Goal: Information Seeking & Learning: Check status

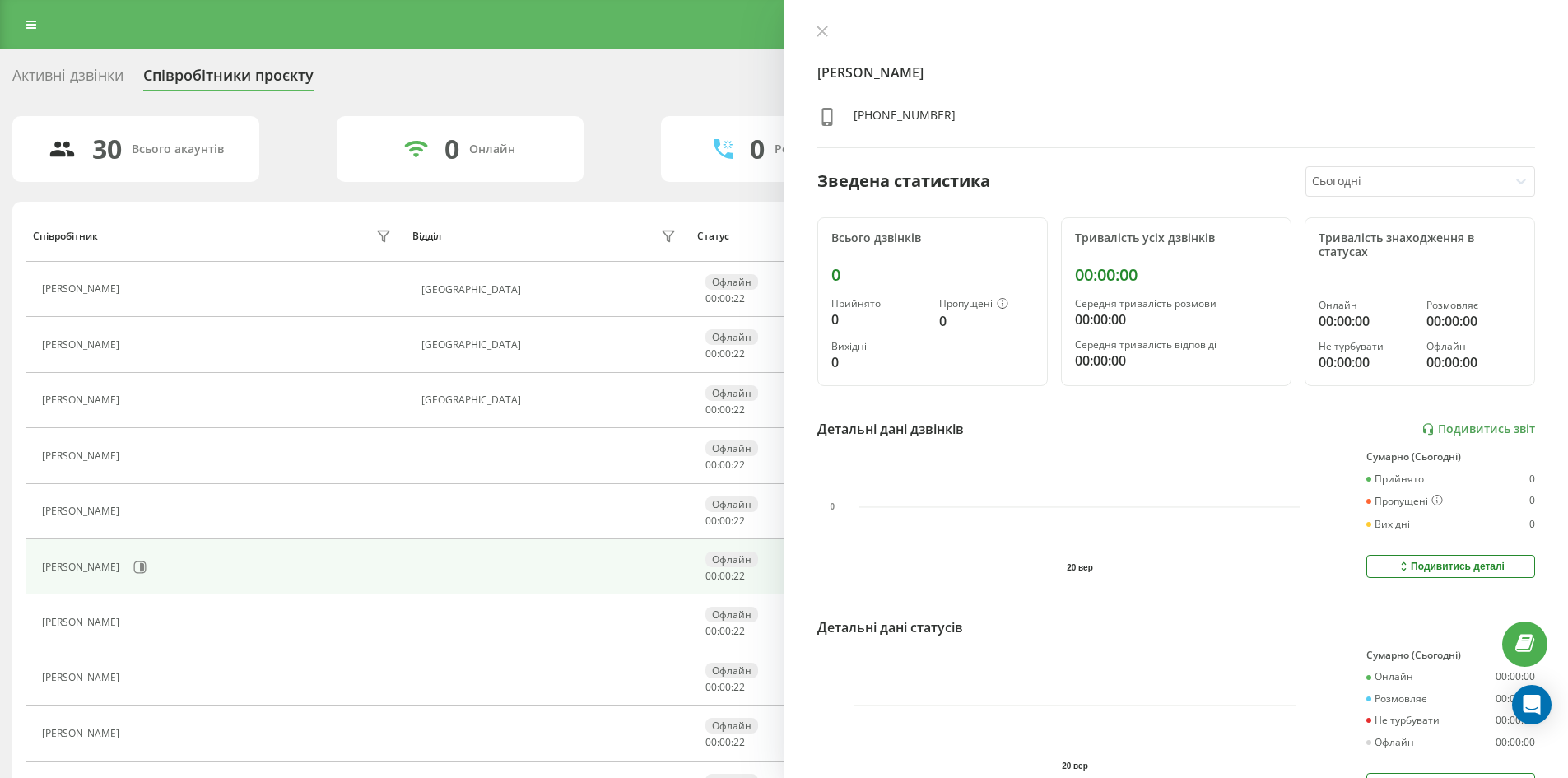
click at [8, 17] on div "Реферальна програма Налаштування профілю Вихід" at bounding box center [784, 25] width 1568 height 50
click at [41, 29] on link at bounding box center [32, 24] width 30 height 23
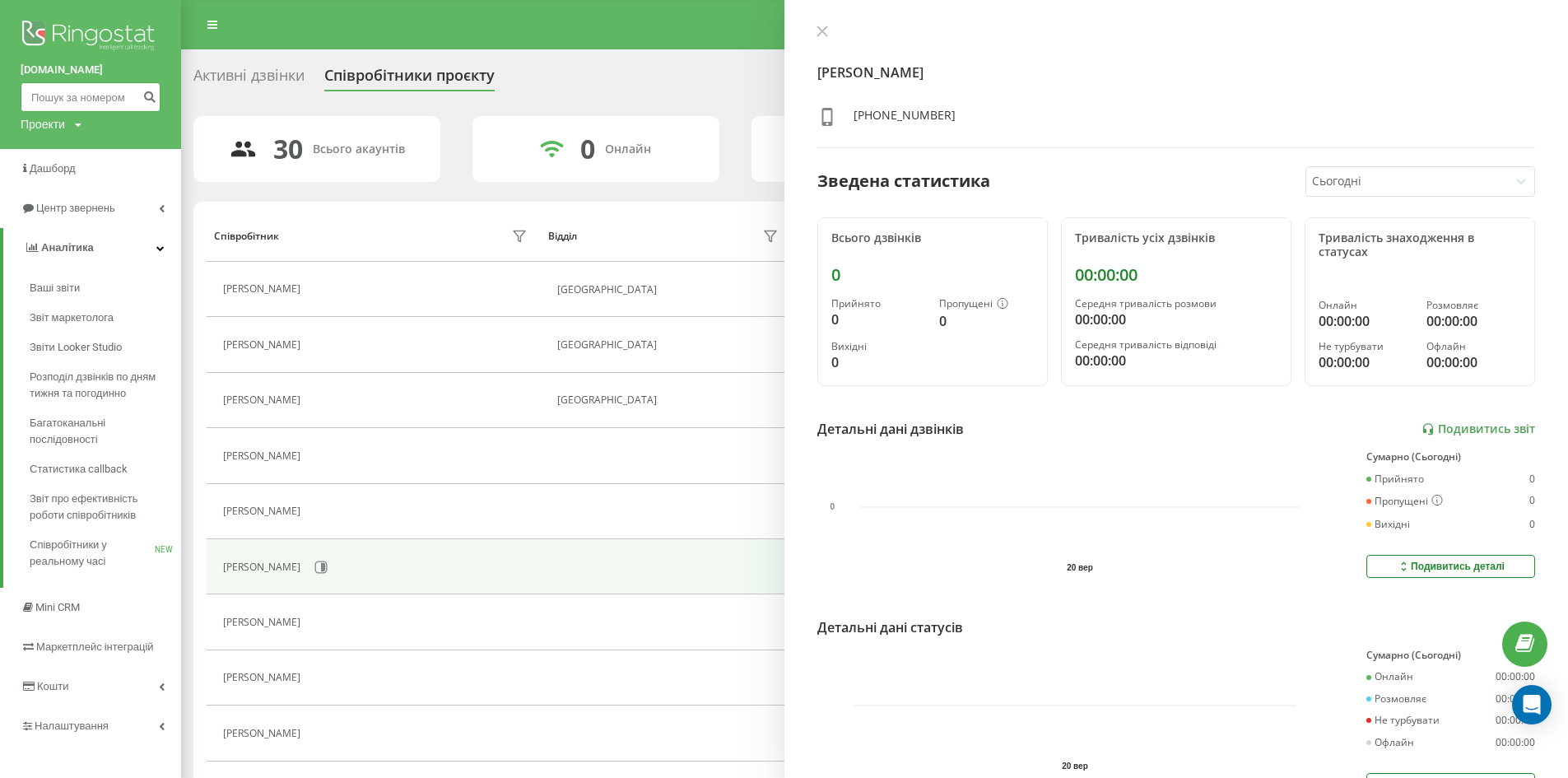
click at [74, 94] on input at bounding box center [90, 97] width 140 height 30
type input "0933887645"
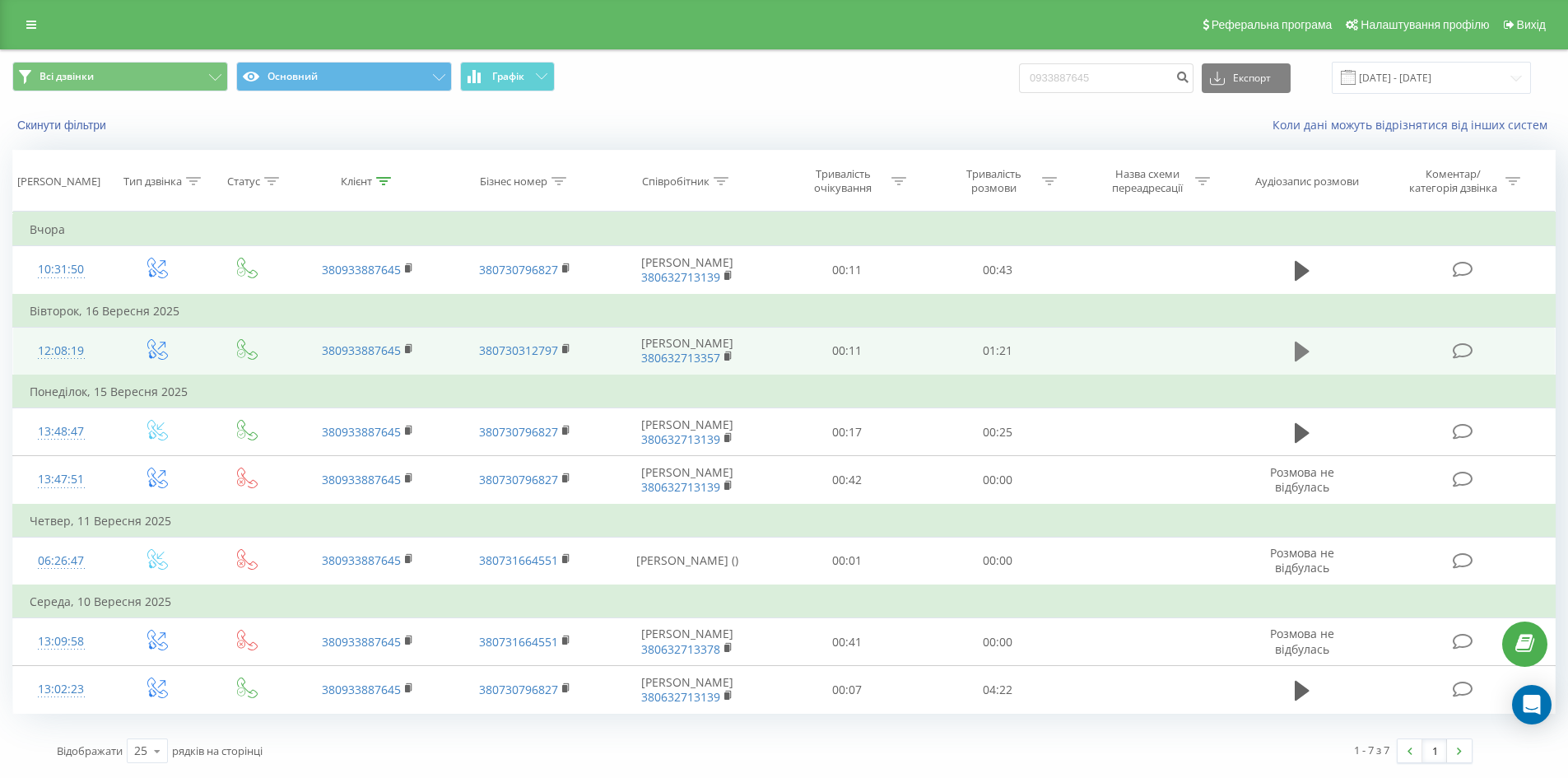
click at [1296, 354] on icon at bounding box center [1302, 351] width 15 height 20
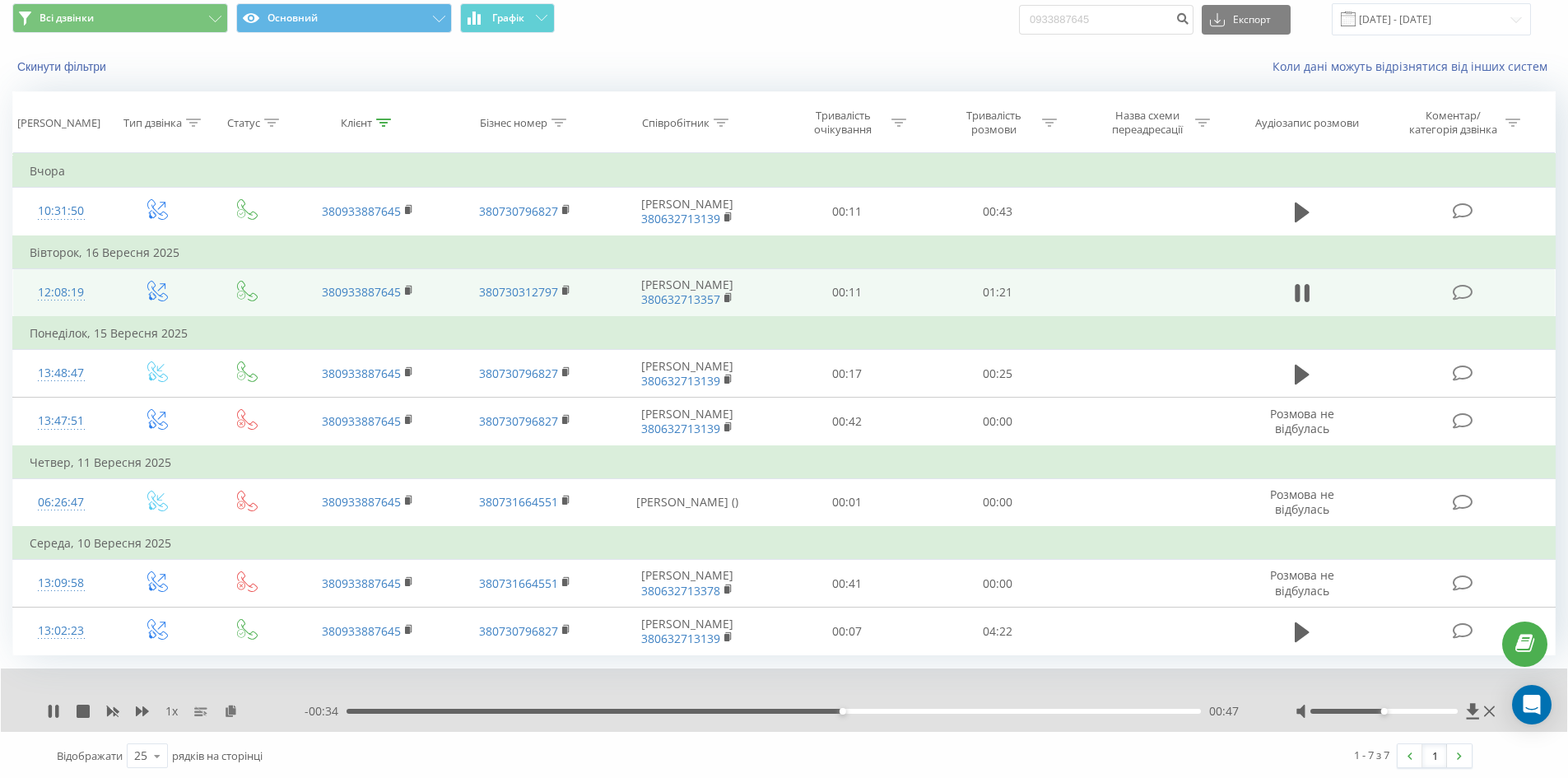
scroll to position [86, 0]
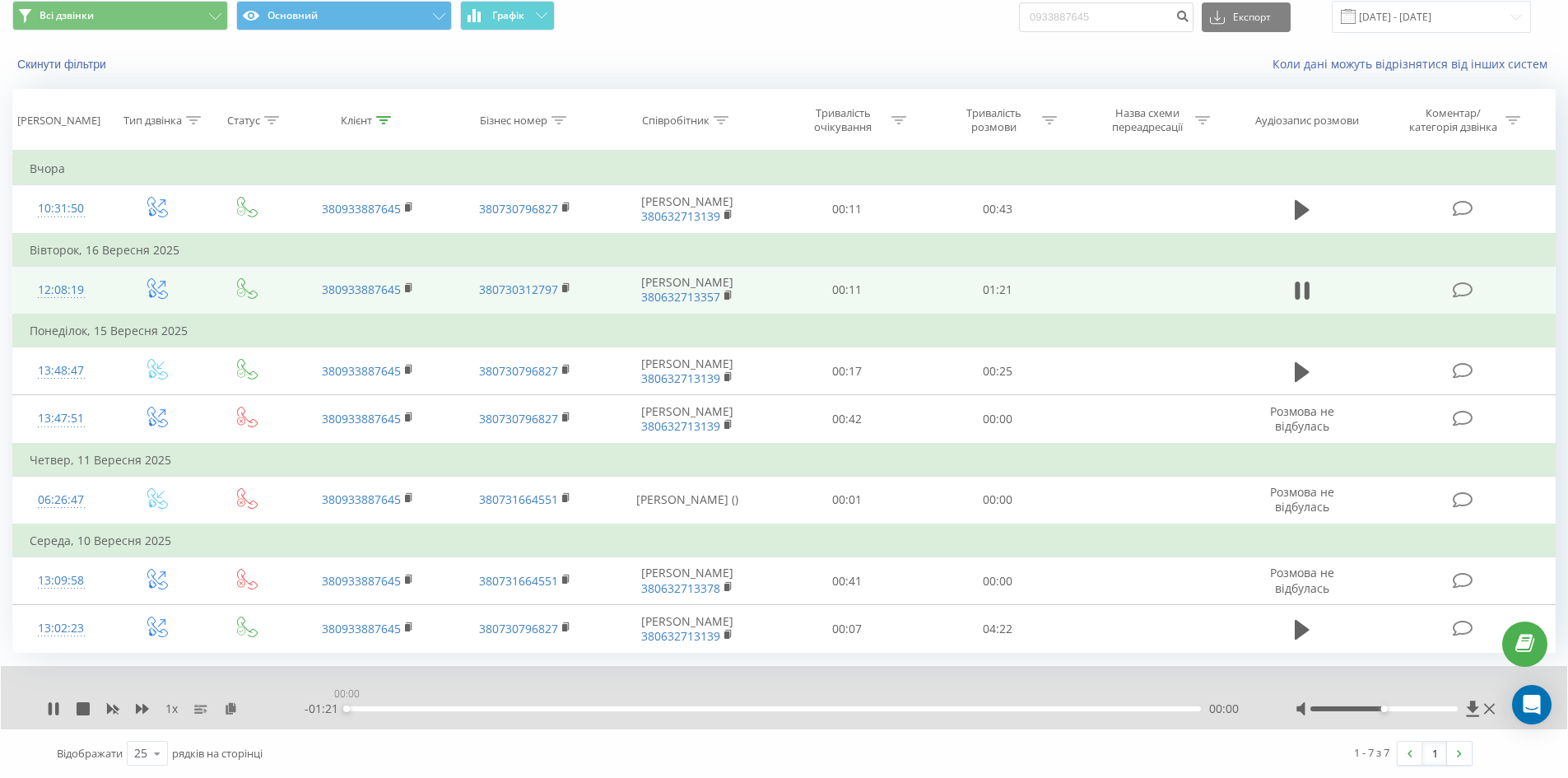
drag, startPoint x: 462, startPoint y: 708, endPoint x: 336, endPoint y: 708, distance: 126.0
click at [330, 707] on div "- 01:21 00:00 00:00" at bounding box center [780, 709] width 950 height 17
click at [1467, 706] on icon at bounding box center [1473, 709] width 14 height 17
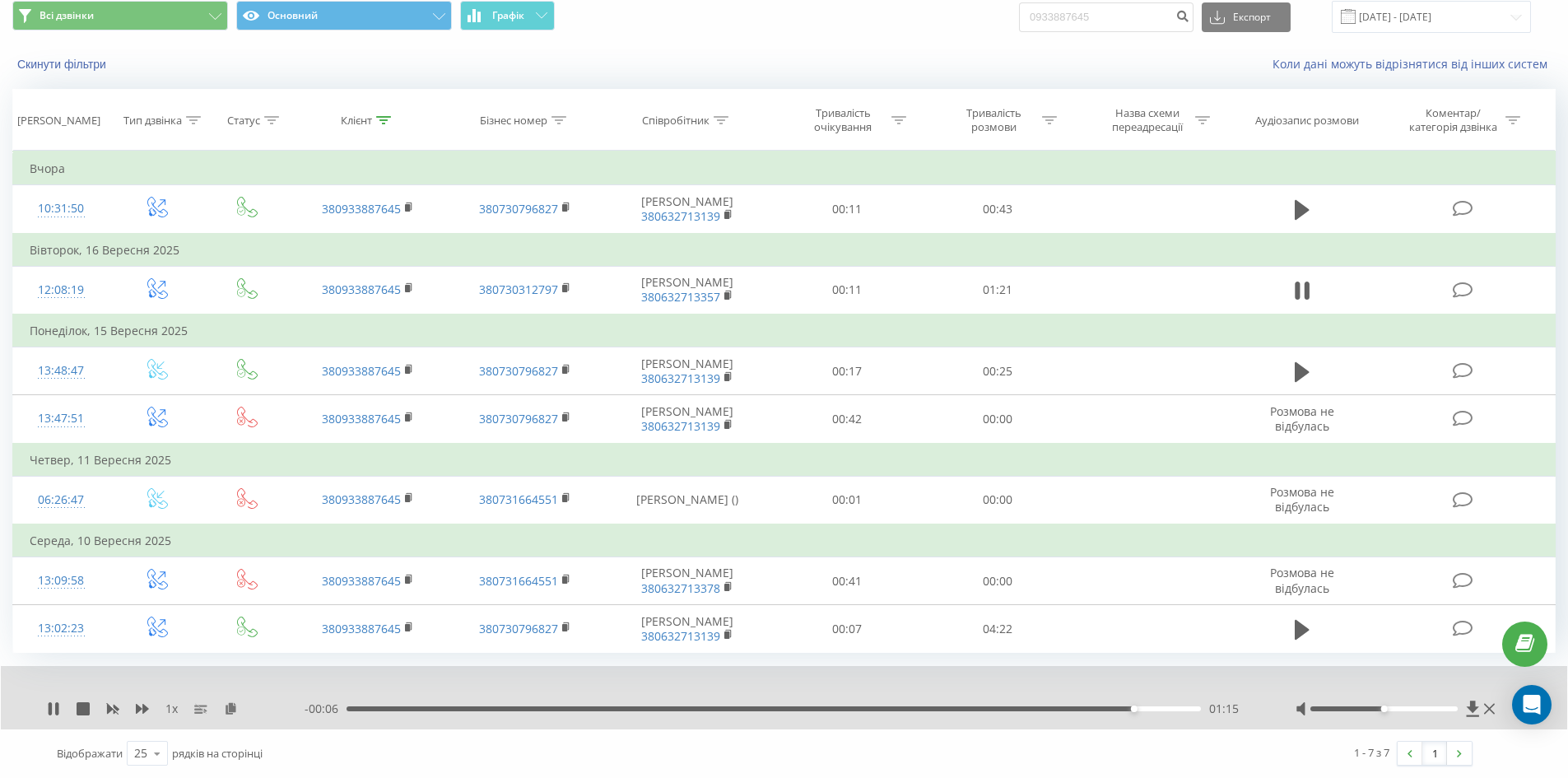
click at [60, 706] on div "1 x" at bounding box center [176, 709] width 258 height 17
click at [51, 708] on icon at bounding box center [50, 709] width 3 height 13
